Goal: Transaction & Acquisition: Purchase product/service

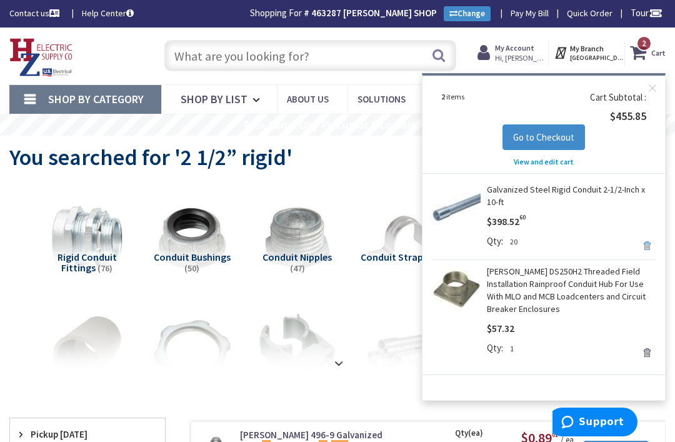
click at [643, 244] on link "Remove" at bounding box center [647, 246] width 18 height 18
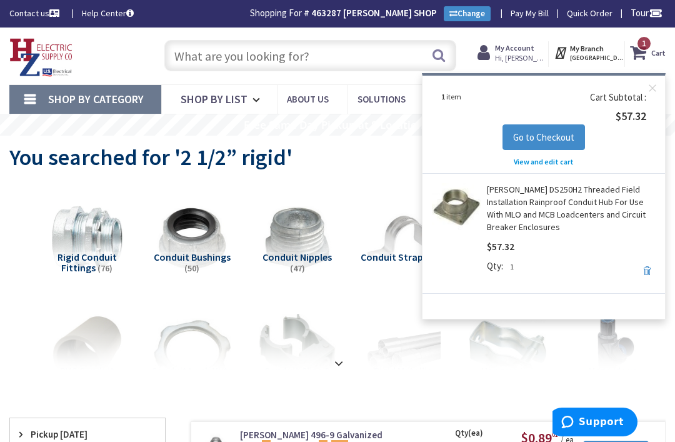
click at [643, 274] on link "Remove" at bounding box center [647, 271] width 18 height 18
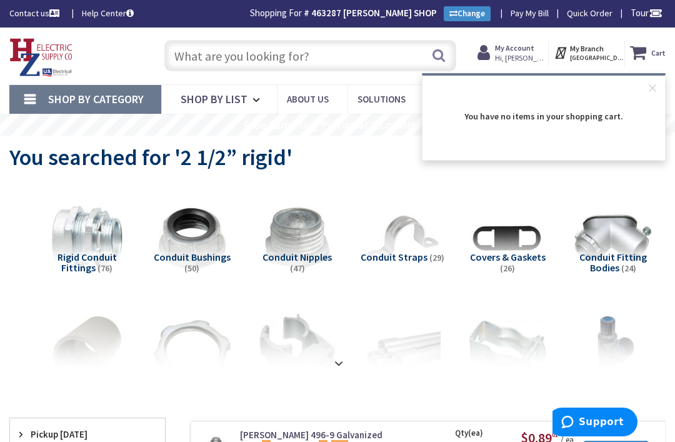
click at [289, 48] on input "text" at bounding box center [310, 55] width 293 height 31
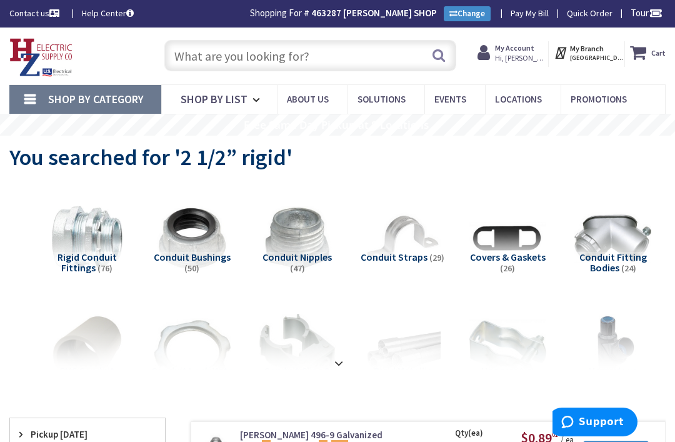
click at [244, 49] on input "text" at bounding box center [310, 55] width 293 height 31
click at [250, 59] on input "text" at bounding box center [310, 55] width 293 height 31
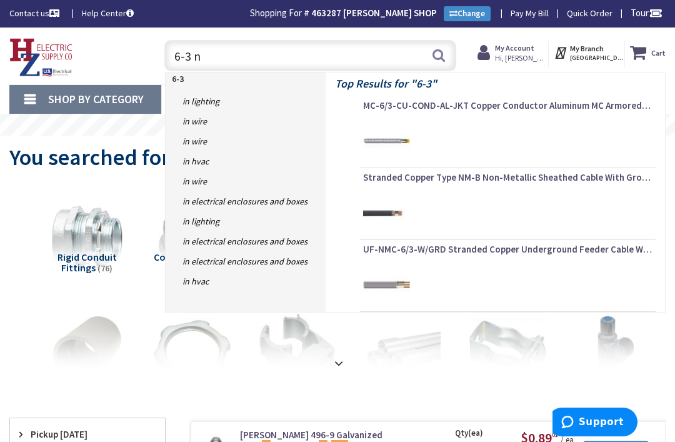
type input "6-3 nm"
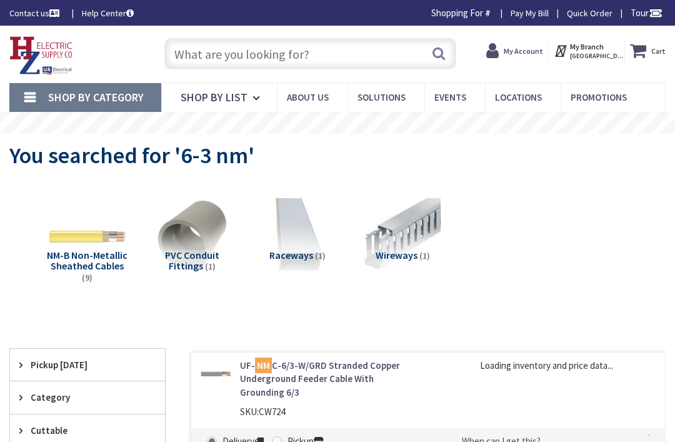
type input "[PERSON_NAME][GEOGRAPHIC_DATA], [GEOGRAPHIC_DATA]"
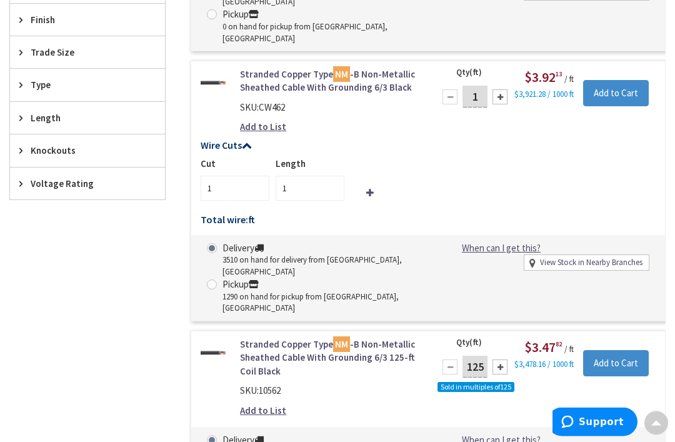
scroll to position [576, 0]
click at [486, 86] on input "1" at bounding box center [475, 97] width 25 height 22
type input "75"
click at [311, 176] on input "1" at bounding box center [310, 188] width 69 height 25
type input "75"
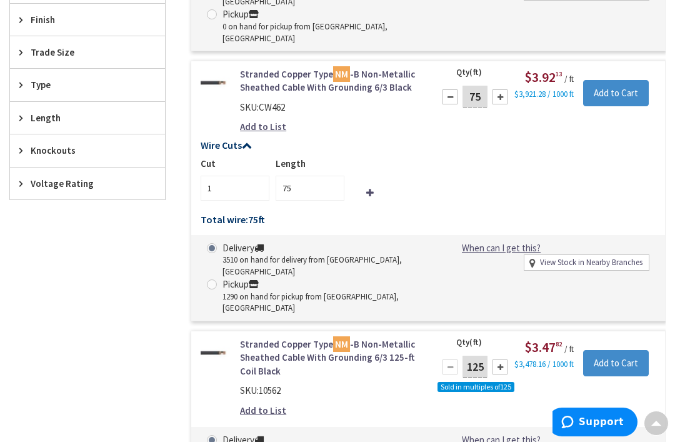
click at [625, 80] on input "Add to Cart" at bounding box center [616, 93] width 66 height 26
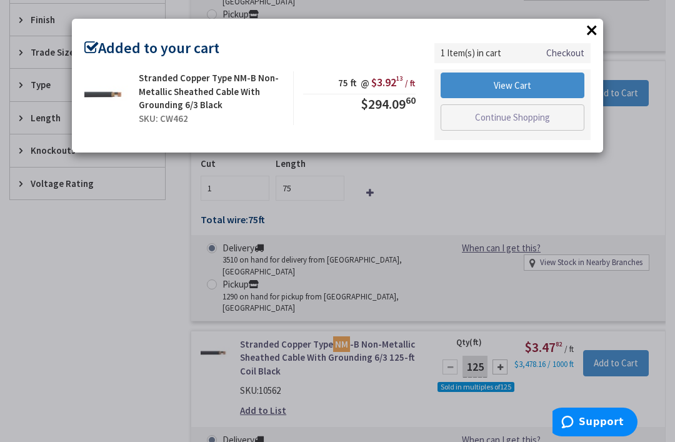
click at [593, 26] on button "×" at bounding box center [592, 30] width 19 height 19
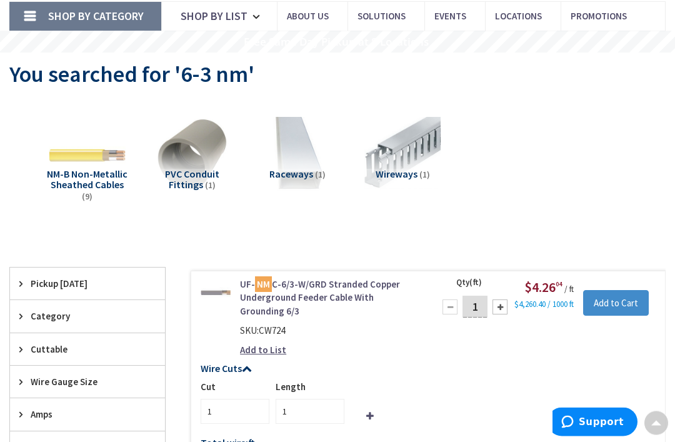
scroll to position [0, 0]
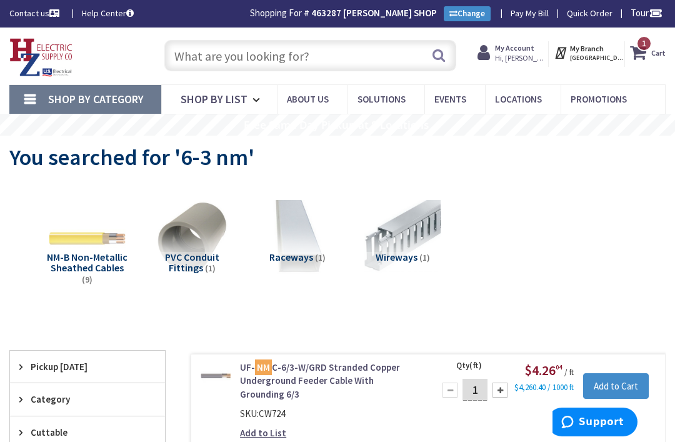
click at [649, 53] on icon at bounding box center [640, 52] width 21 height 23
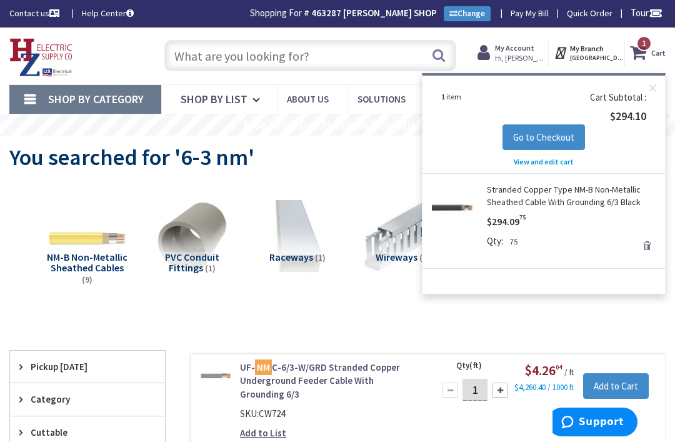
click at [555, 159] on span "View and edit cart" at bounding box center [544, 161] width 60 height 9
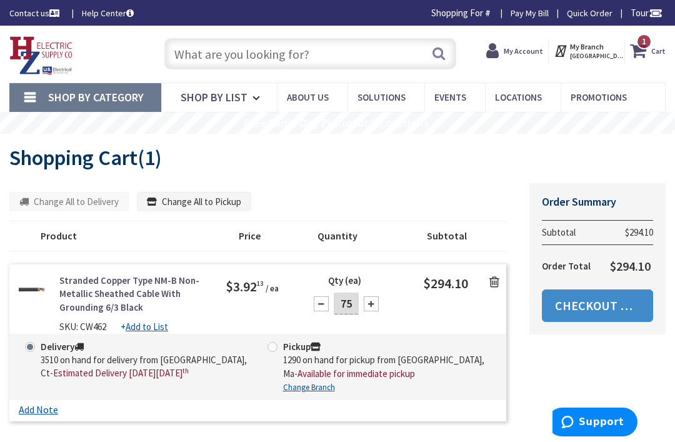
click at [593, 304] on link "Checkout Now" at bounding box center [597, 305] width 111 height 33
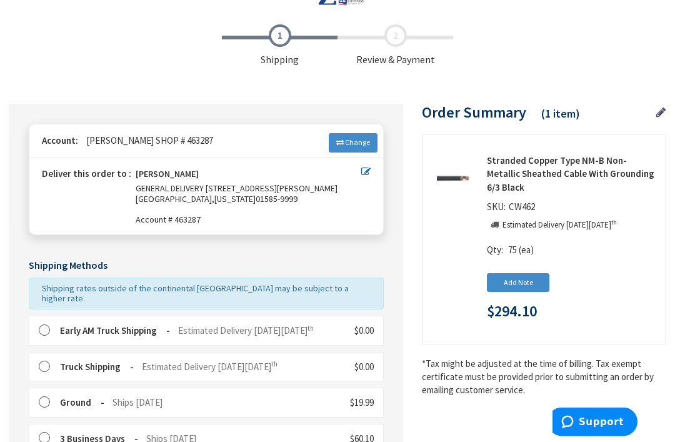
scroll to position [44, 0]
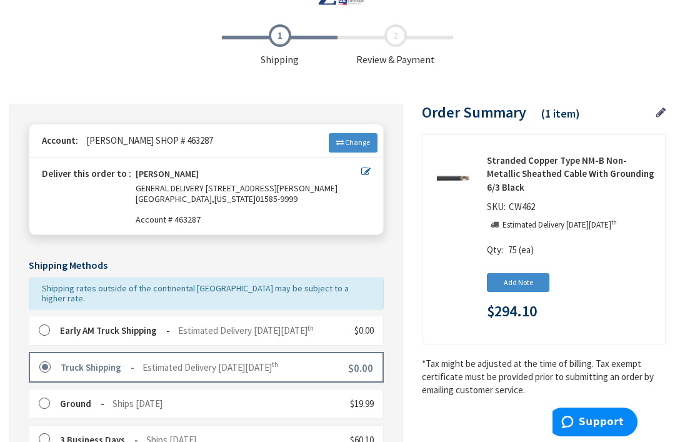
click at [47, 324] on label at bounding box center [48, 330] width 19 height 13
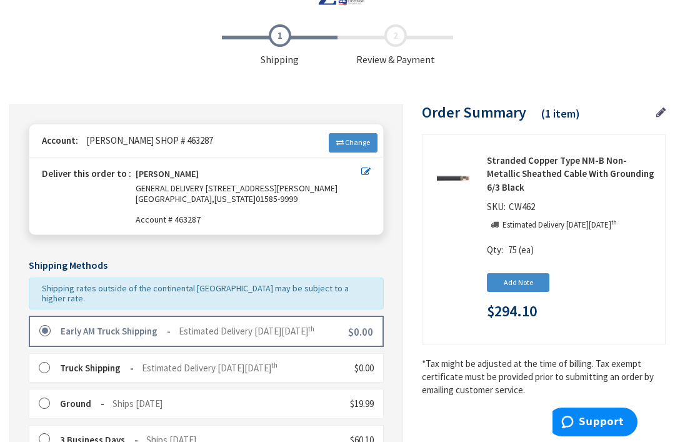
click at [45, 362] on label at bounding box center [48, 368] width 19 height 13
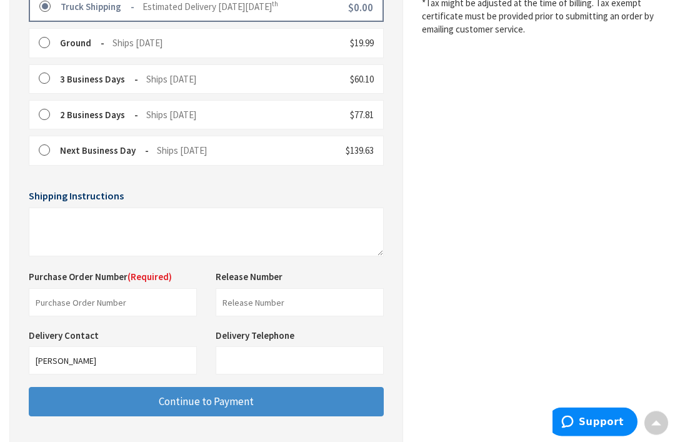
scroll to position [444, 0]
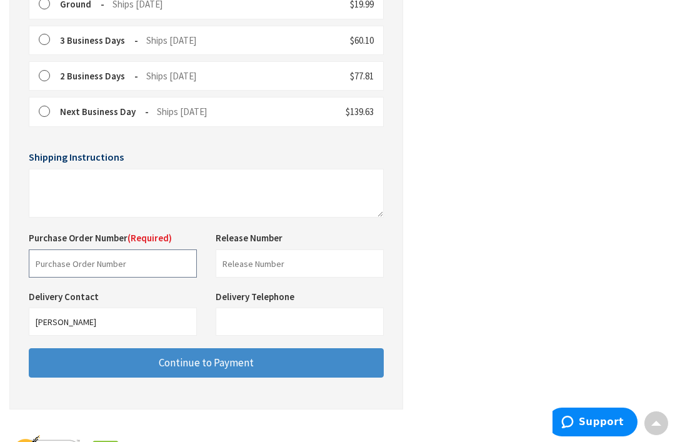
click at [61, 254] on input "text" at bounding box center [113, 263] width 168 height 28
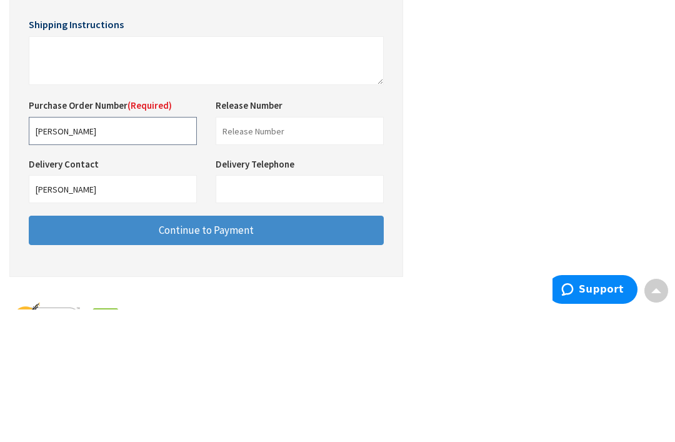
type input "Sweeny"
click at [164, 356] on span "Continue to Payment" at bounding box center [206, 363] width 95 height 14
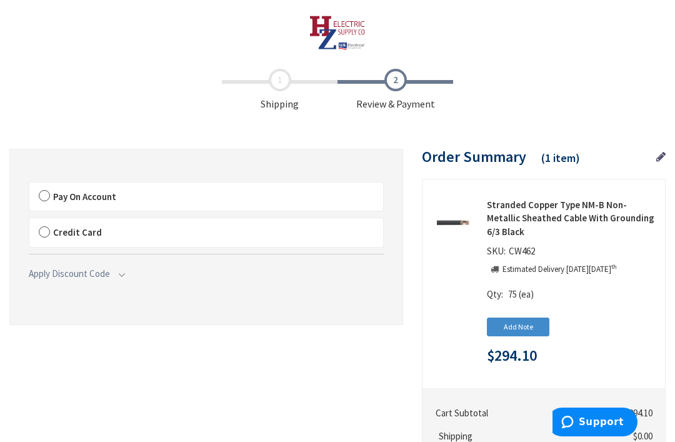
click at [41, 196] on label "Pay On Account" at bounding box center [206, 197] width 354 height 29
click at [46, 198] on label "Pay On Account" at bounding box center [206, 197] width 354 height 29
click at [29, 185] on input "Pay On Account" at bounding box center [29, 185] width 0 height 0
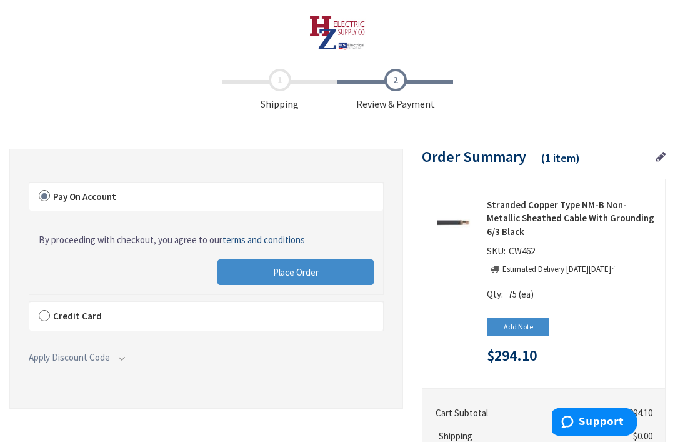
click at [271, 268] on button "Place Order" at bounding box center [296, 272] width 156 height 26
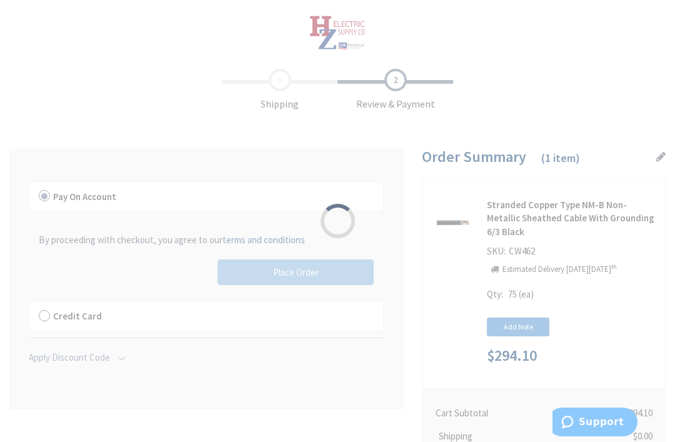
click at [256, 268] on div "Please wait..." at bounding box center [337, 221] width 675 height 442
